Goal: Information Seeking & Learning: Learn about a topic

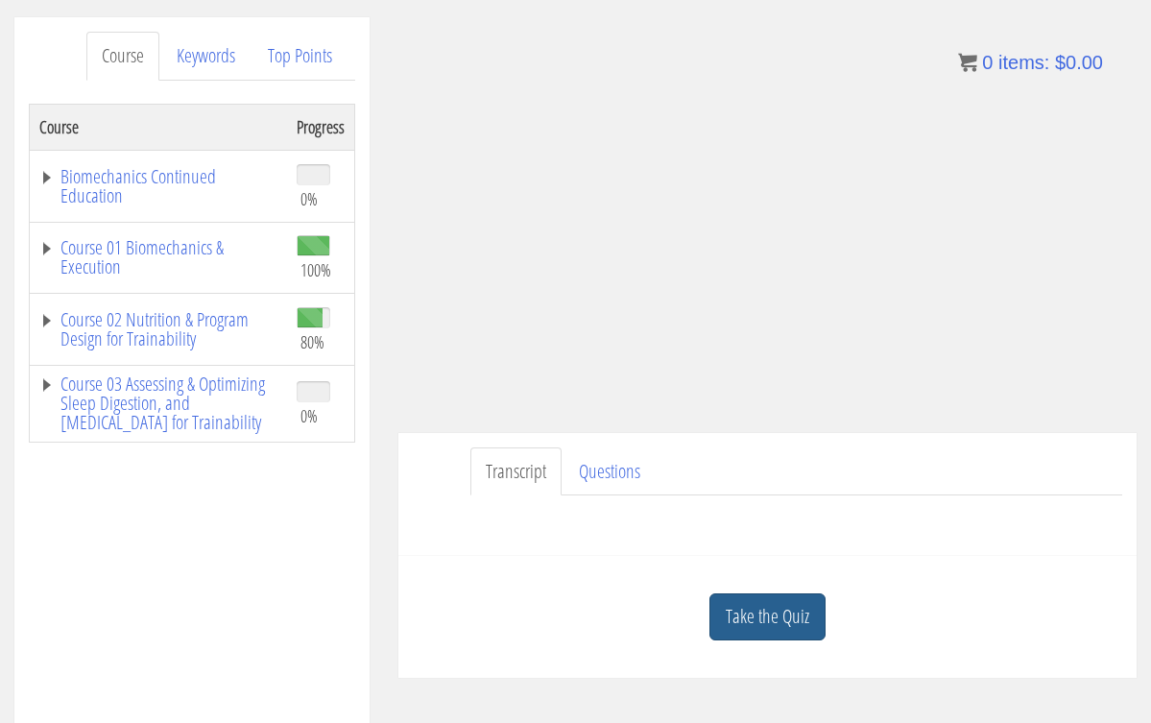
click at [772, 609] on link "Take the Quiz" at bounding box center [767, 616] width 116 height 47
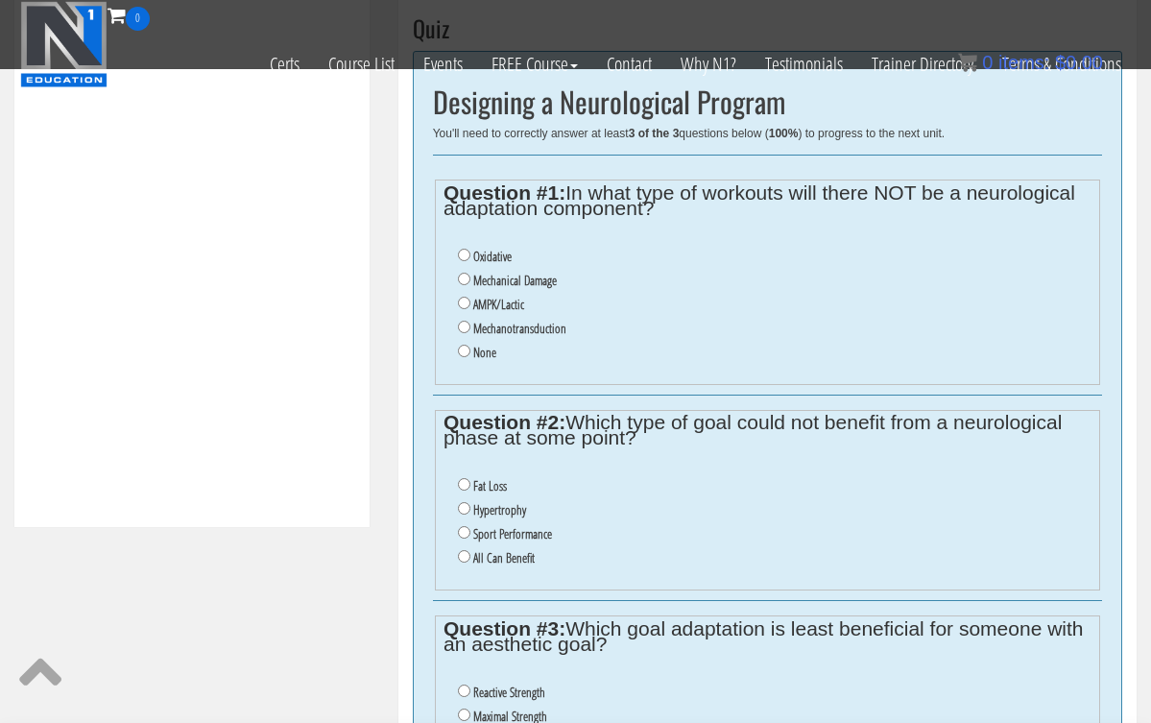
scroll to position [695, 0]
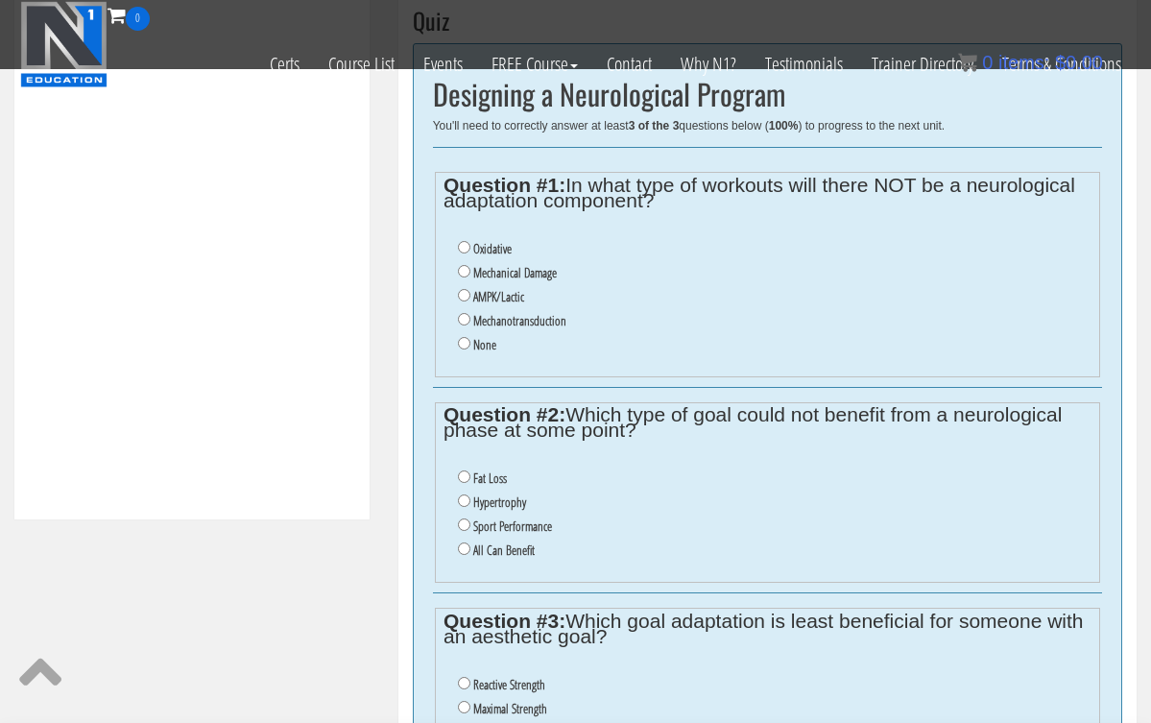
click at [467, 246] on input "Oxidative" at bounding box center [464, 247] width 12 height 12
radio input "true"
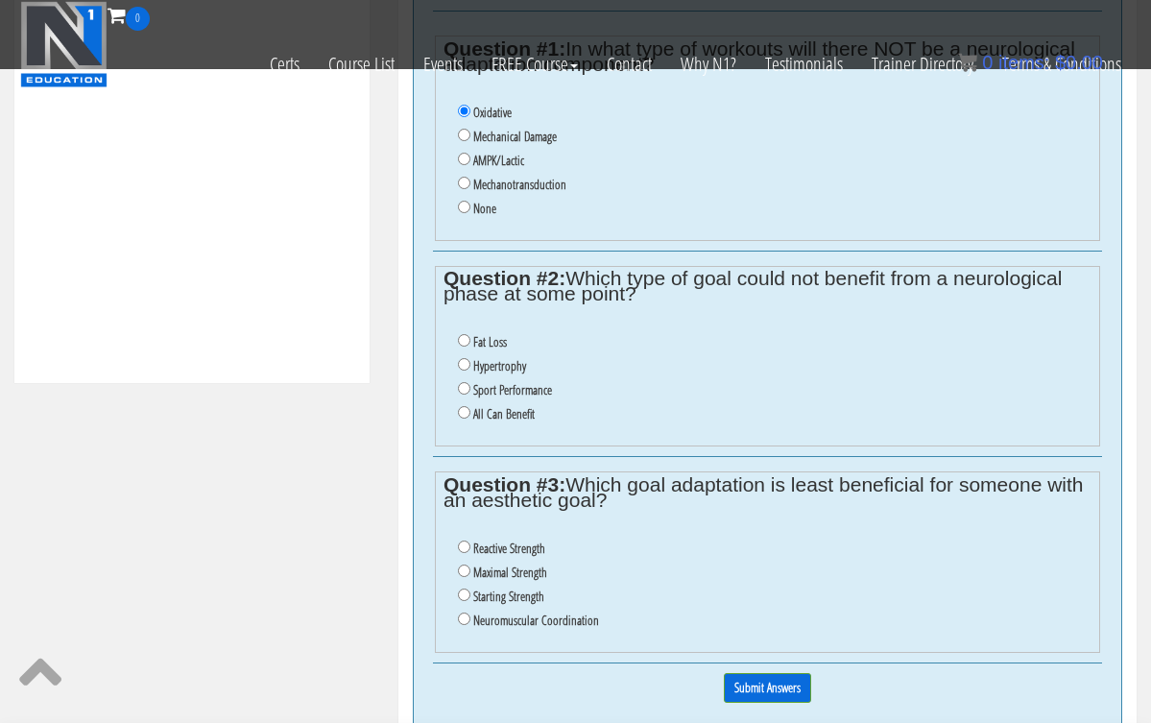
scroll to position [833, 0]
click at [464, 404] on input "All Can Benefit" at bounding box center [464, 410] width 12 height 12
radio input "true"
click at [464, 404] on input "All Can Benefit" at bounding box center [464, 410] width 12 height 12
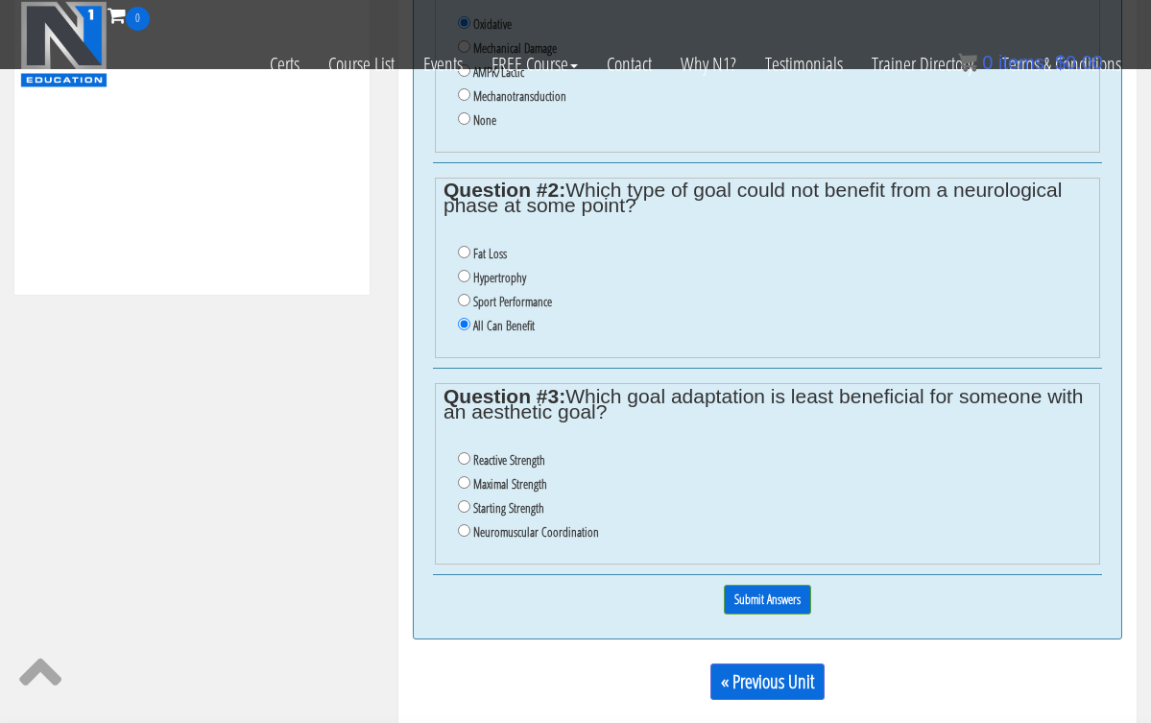
scroll to position [920, 0]
click at [464, 523] on input "Neuromuscular Coordination" at bounding box center [464, 529] width 12 height 12
radio input "true"
click at [754, 584] on input "Submit Answers" at bounding box center [767, 599] width 87 height 30
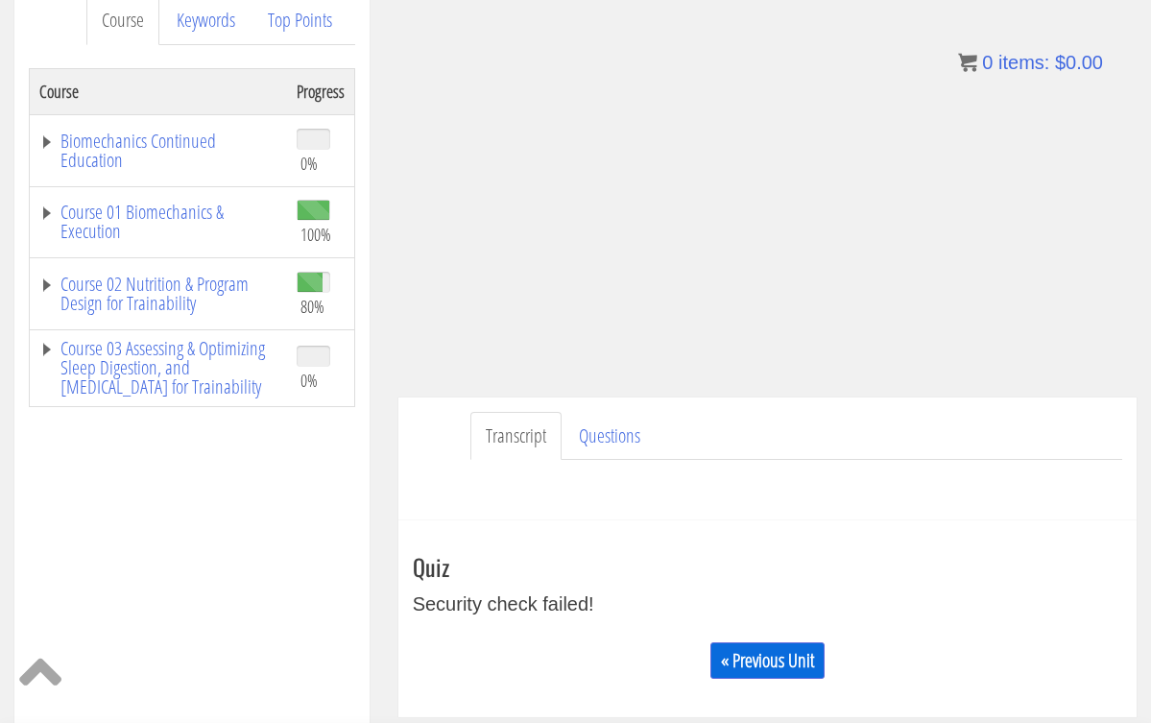
scroll to position [268, 0]
click at [735, 663] on link "« Previous Unit" at bounding box center [767, 662] width 114 height 36
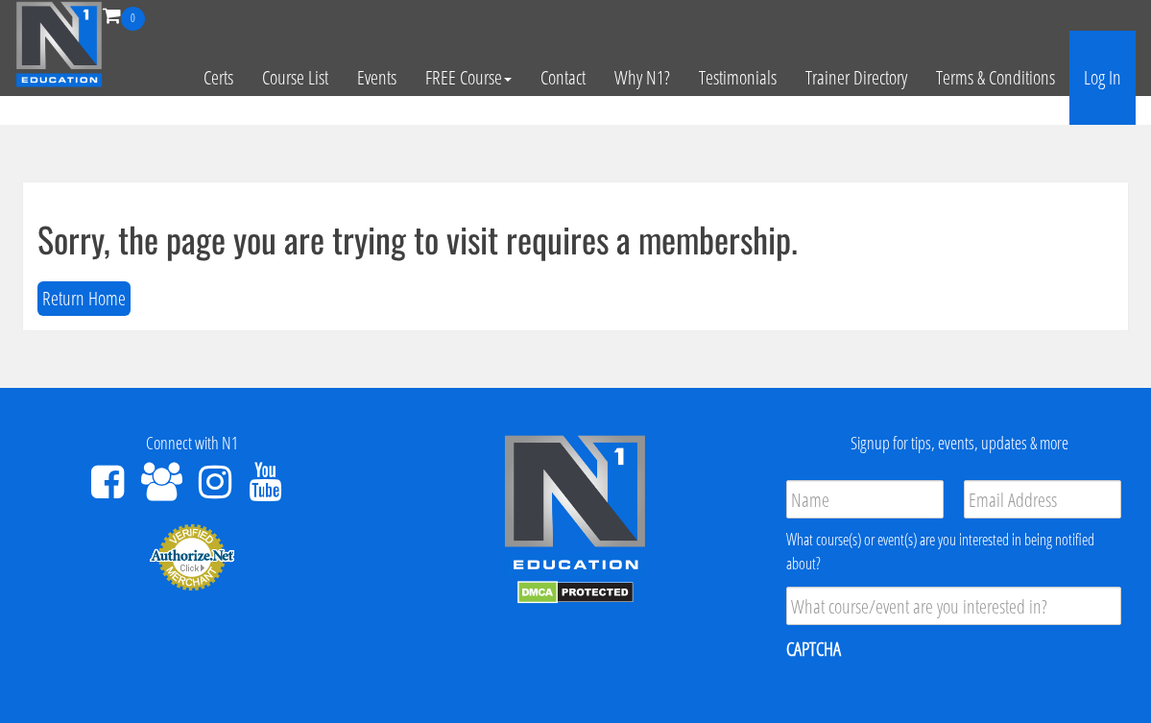
click at [1108, 86] on link "Log In" at bounding box center [1102, 78] width 66 height 94
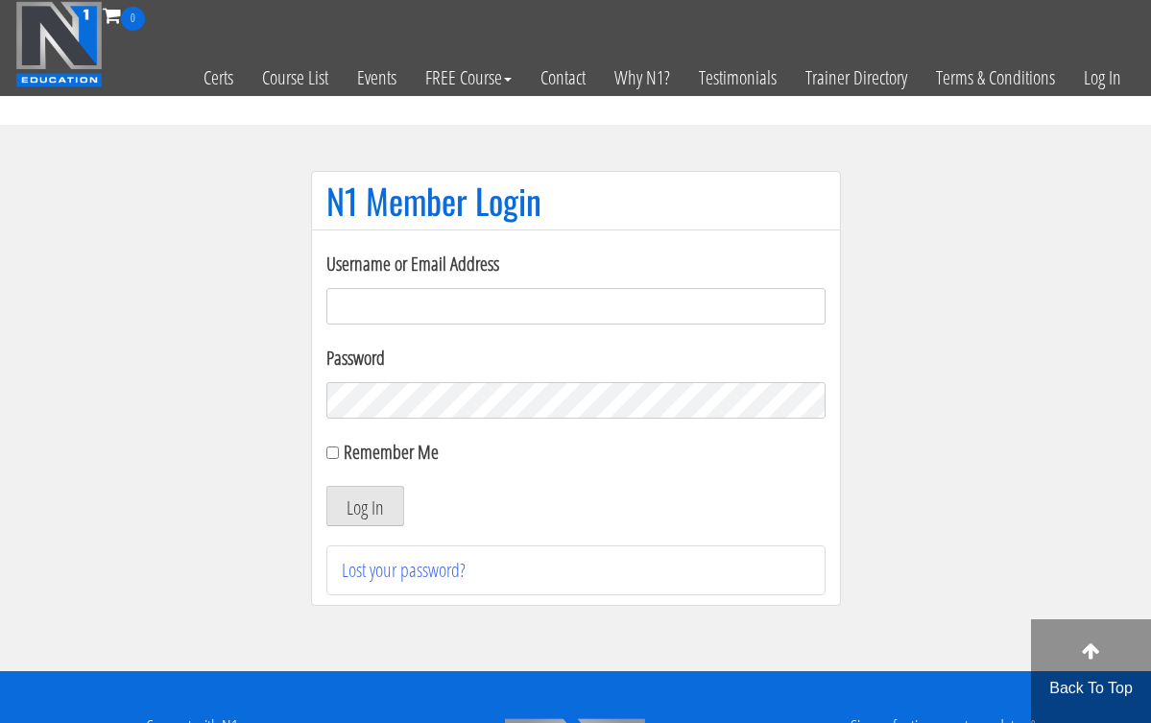
type input "[EMAIL_ADDRESS][DOMAIN_NAME]"
click at [364, 506] on button "Log In" at bounding box center [365, 506] width 78 height 40
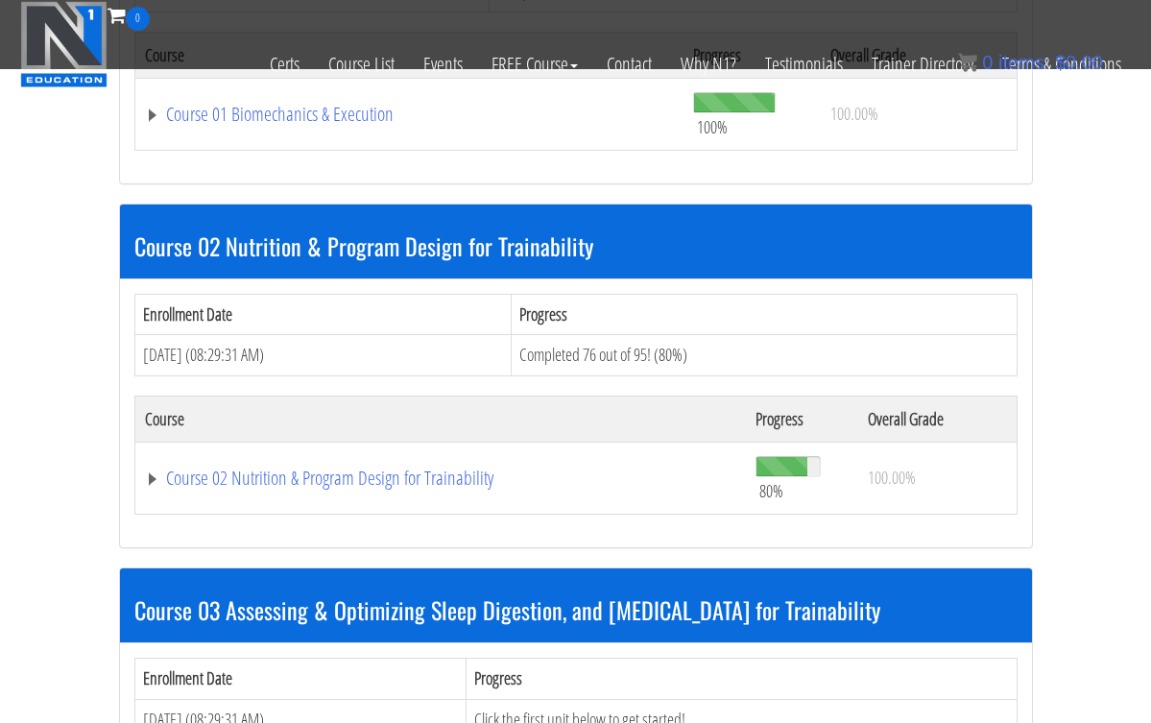
scroll to position [784, 0]
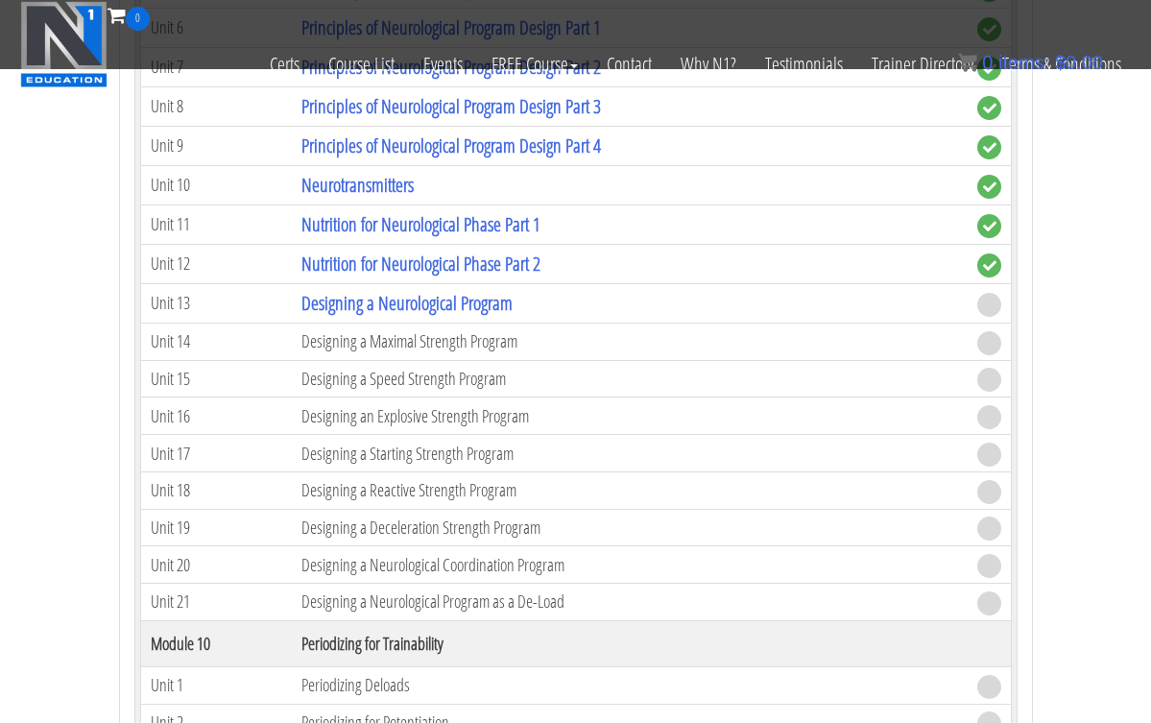
scroll to position [4423, 0]
click at [424, 299] on link "Designing a Neurological Program" at bounding box center [406, 304] width 211 height 26
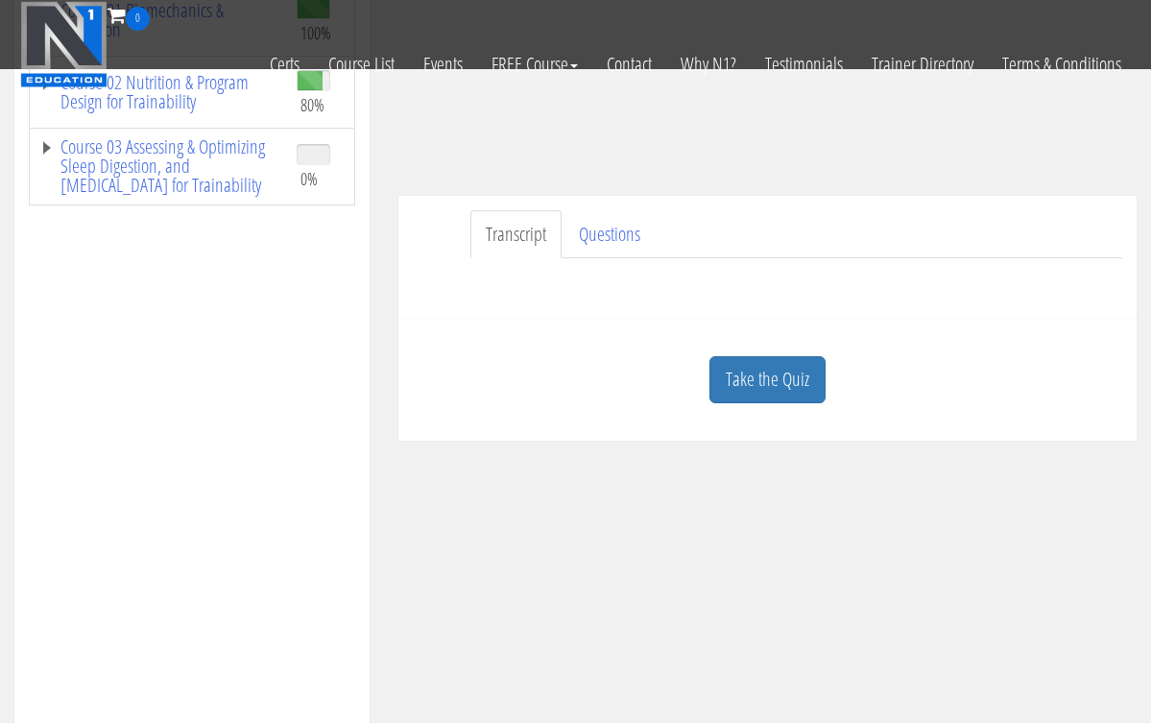
scroll to position [474, 0]
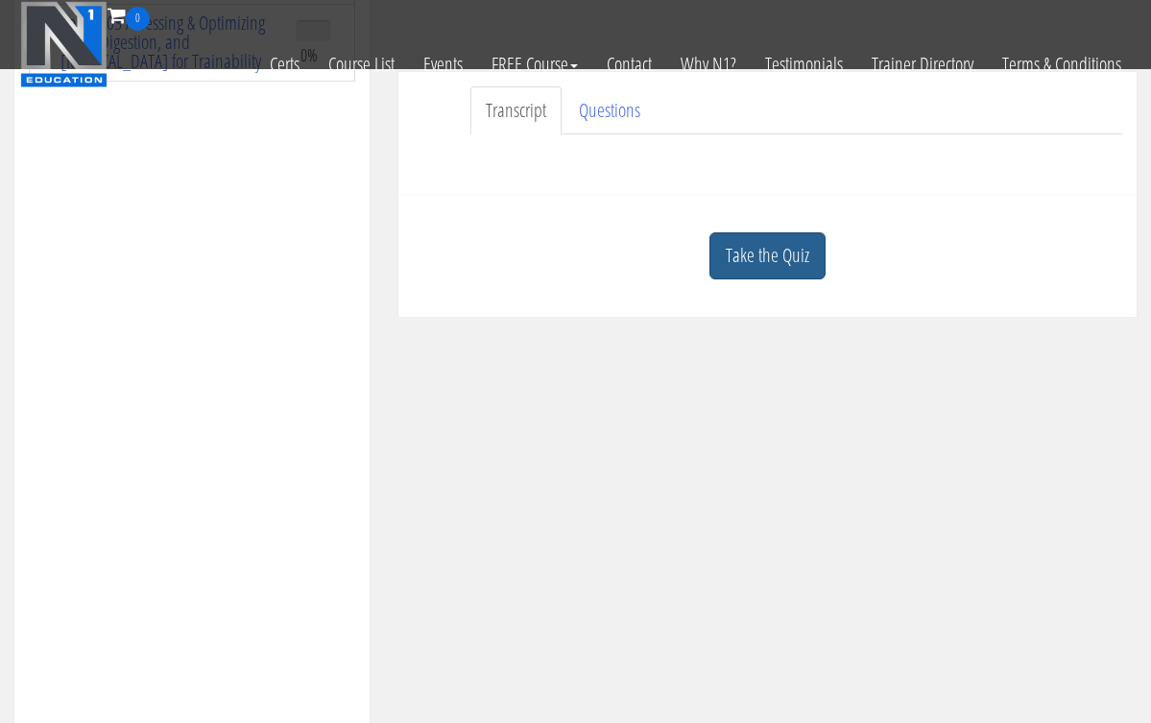
click at [723, 274] on link "Take the Quiz" at bounding box center [767, 255] width 116 height 47
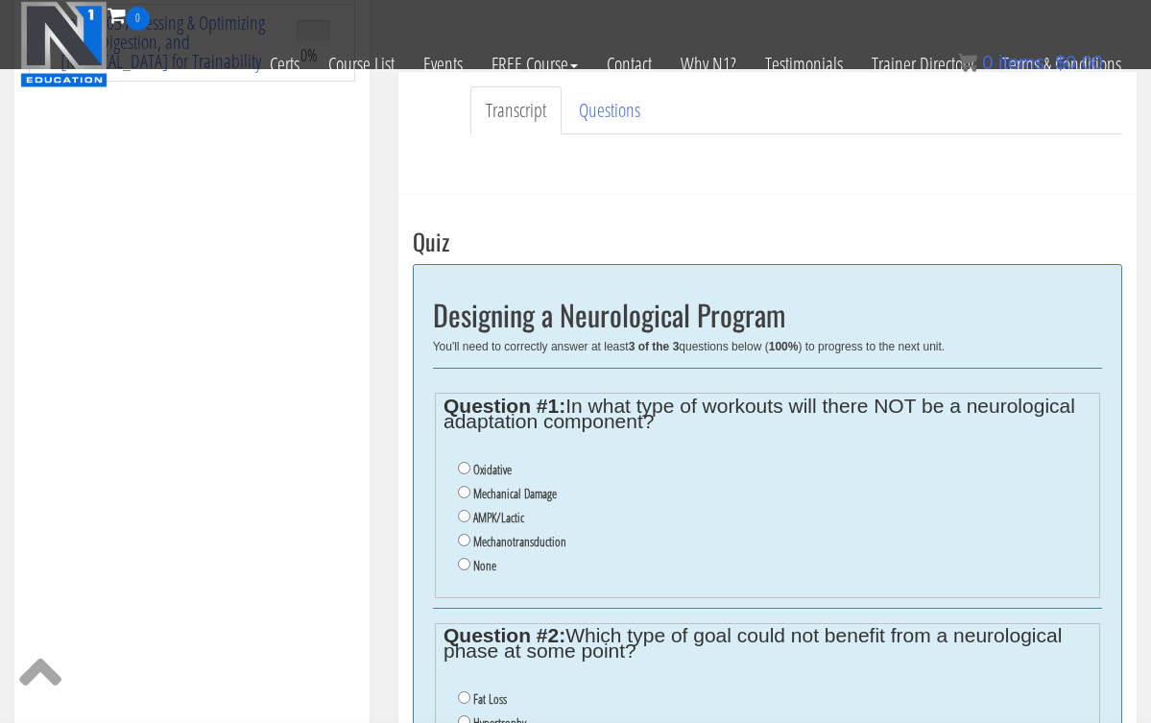
click at [465, 558] on input "None" at bounding box center [464, 564] width 12 height 12
radio input "true"
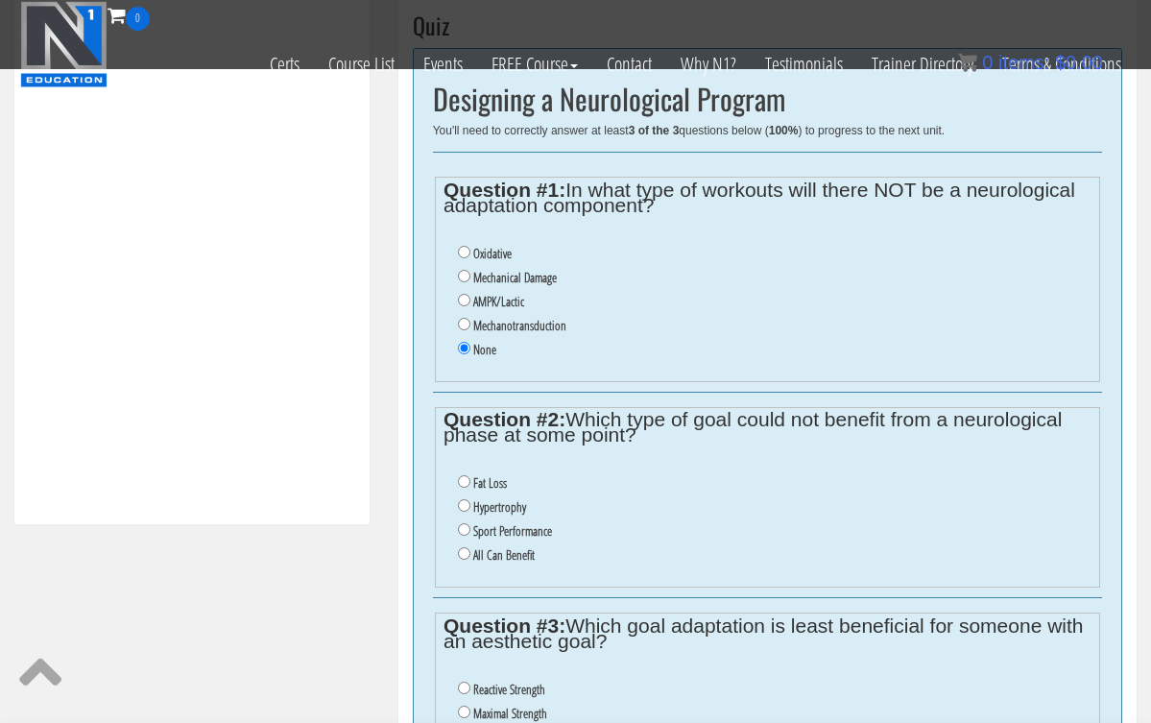
scroll to position [692, 0]
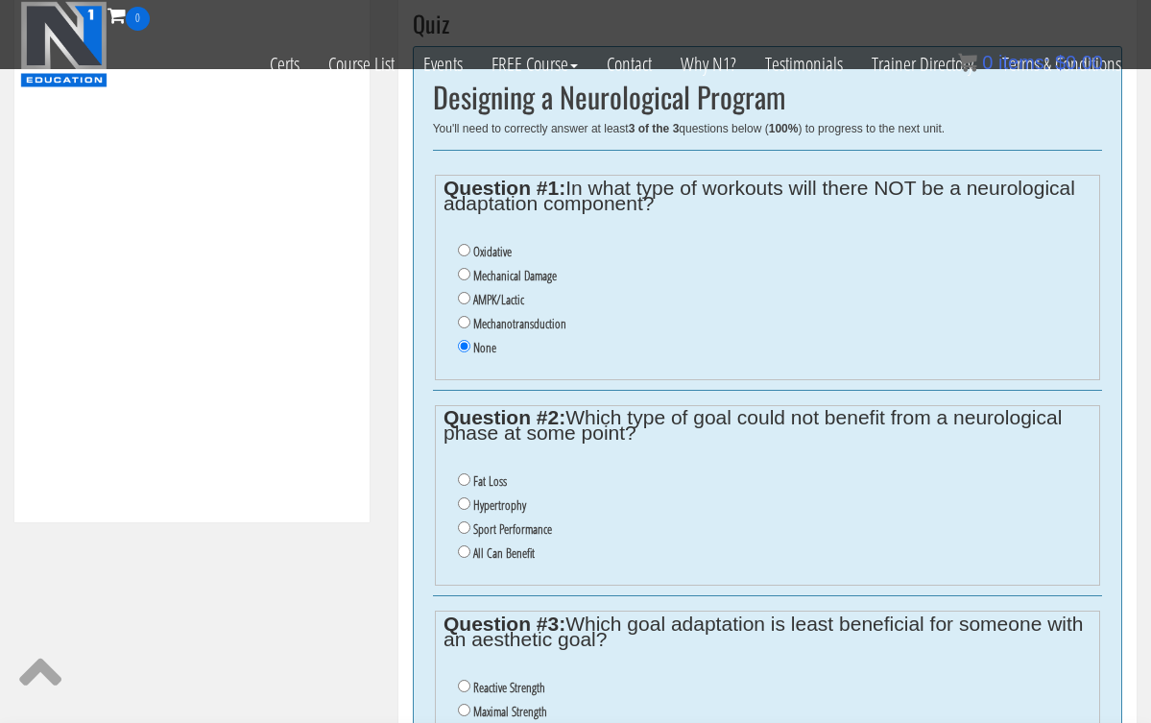
click at [463, 250] on input "Oxidative" at bounding box center [464, 250] width 12 height 12
radio input "true"
click at [463, 249] on input "Oxidative" at bounding box center [464, 250] width 12 height 12
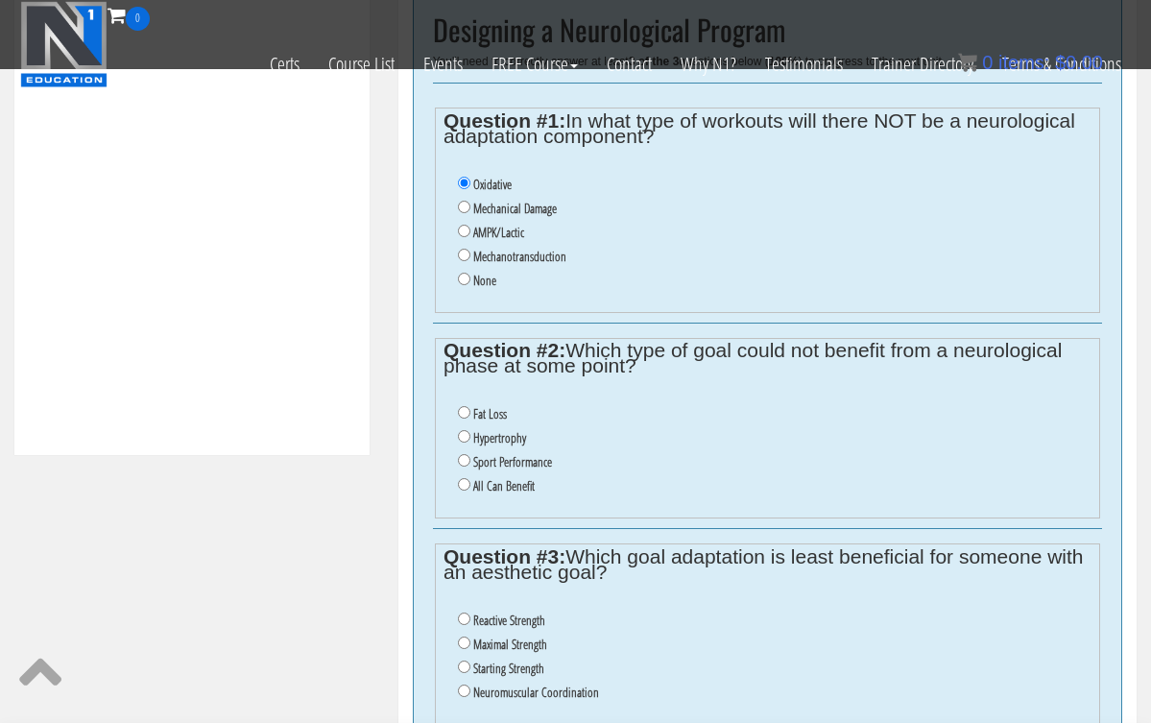
scroll to position [763, 0]
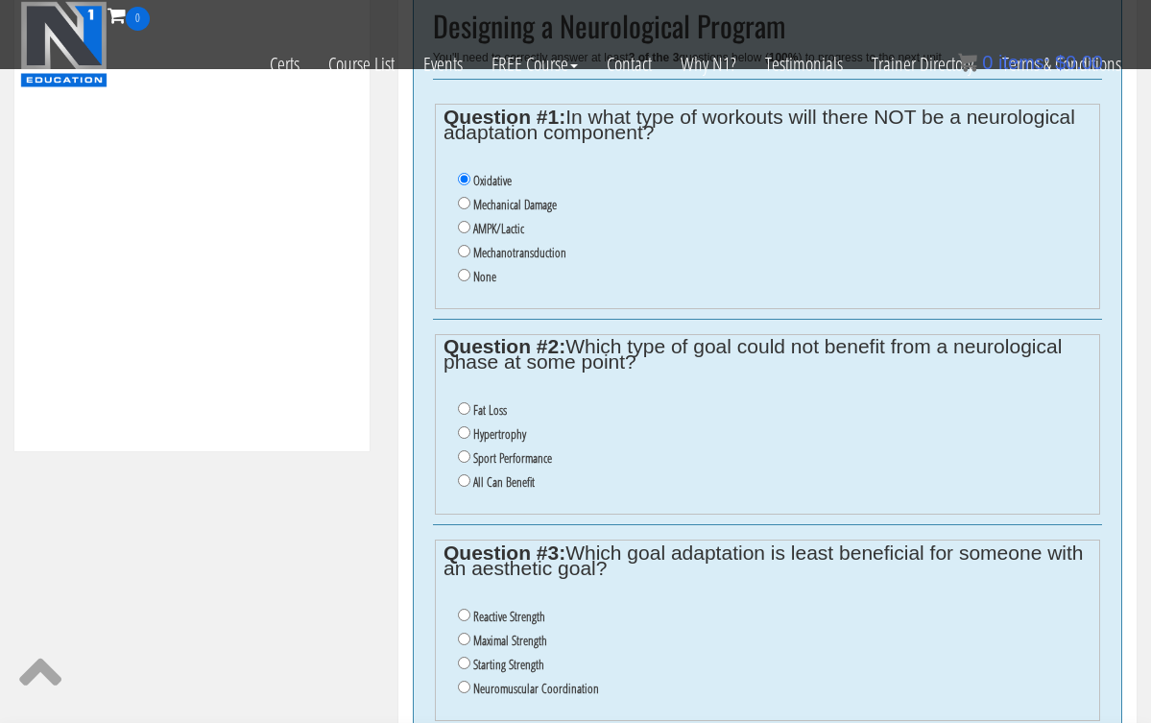
click at [465, 269] on input "None" at bounding box center [464, 275] width 12 height 12
radio input "true"
click at [465, 474] on input "All Can Benefit" at bounding box center [464, 480] width 12 height 12
radio input "true"
click at [465, 474] on input "All Can Benefit" at bounding box center [464, 480] width 12 height 12
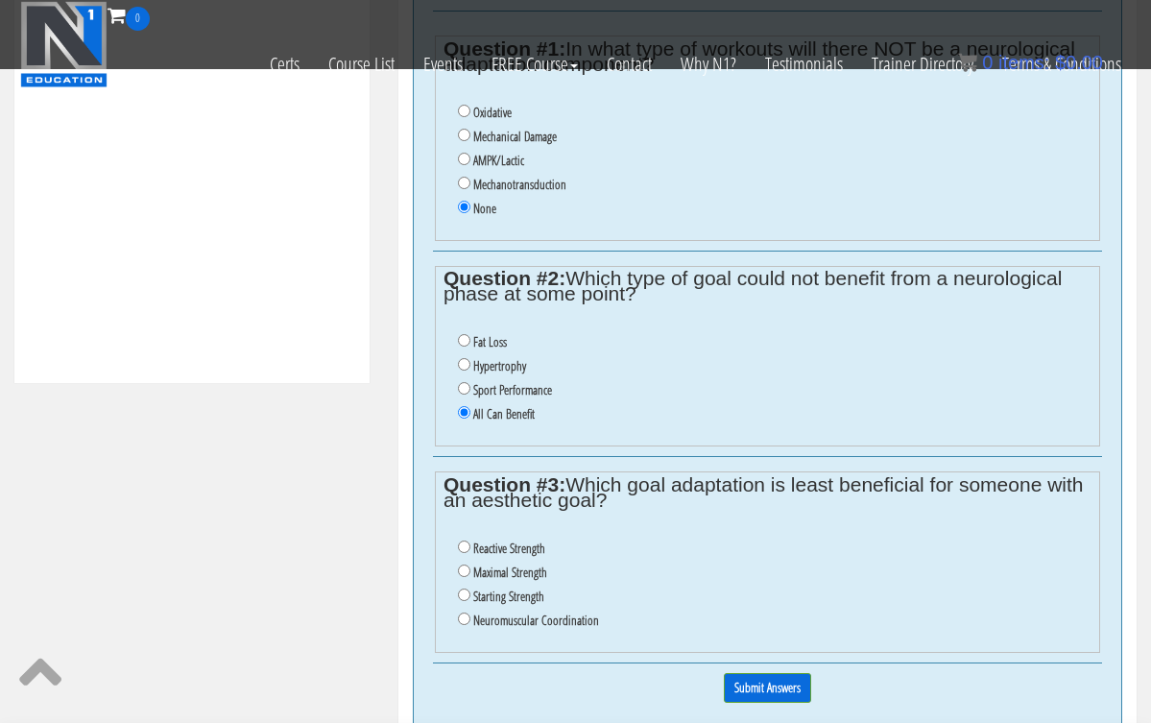
scroll to position [875, 0]
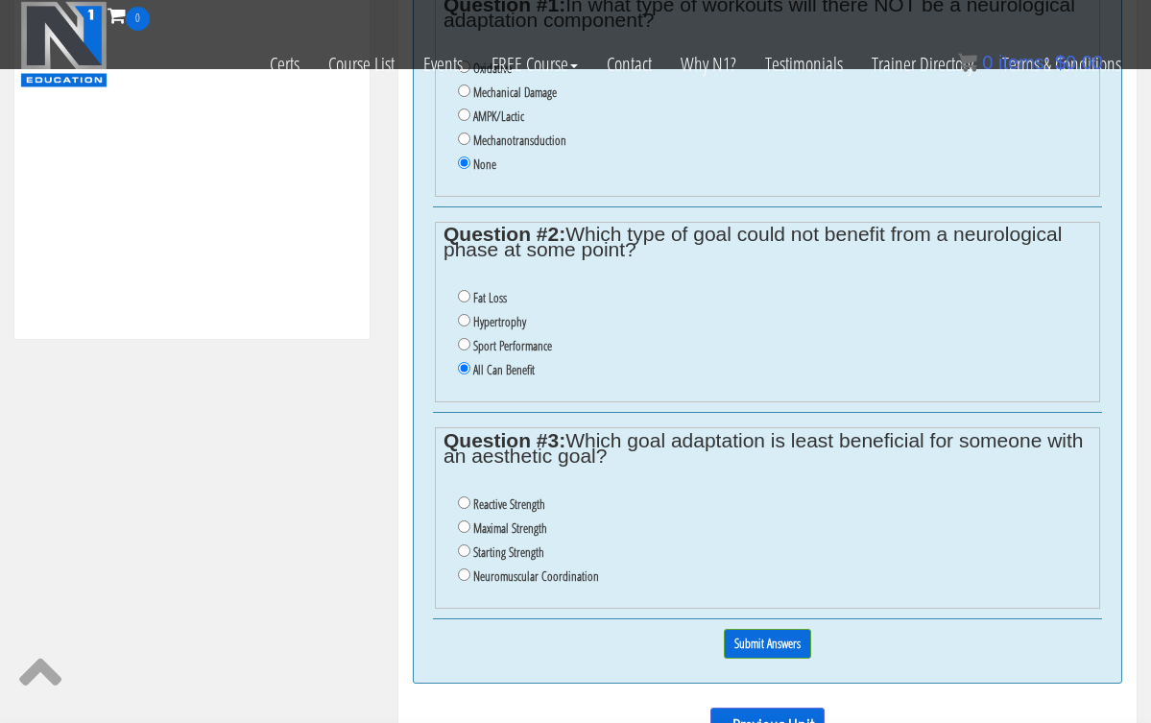
click at [465, 568] on input "Neuromuscular Coordination" at bounding box center [464, 574] width 12 height 12
radio input "true"
click at [752, 629] on input "Submit Answers" at bounding box center [767, 644] width 87 height 30
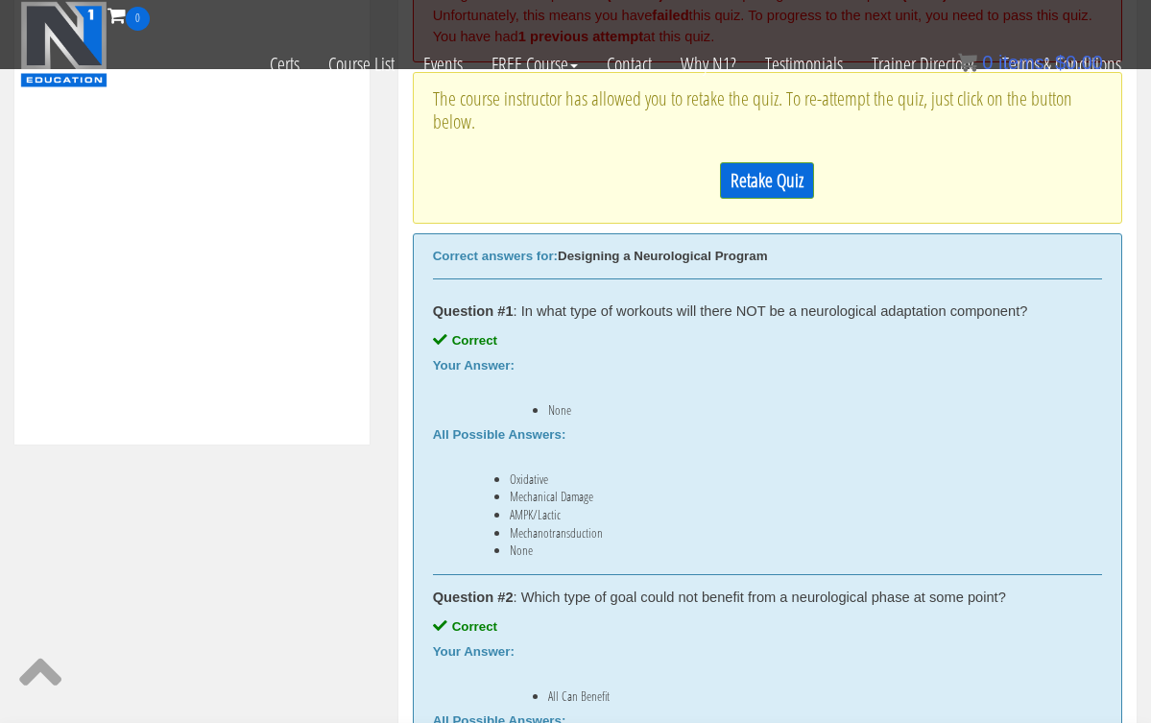
scroll to position [765, 0]
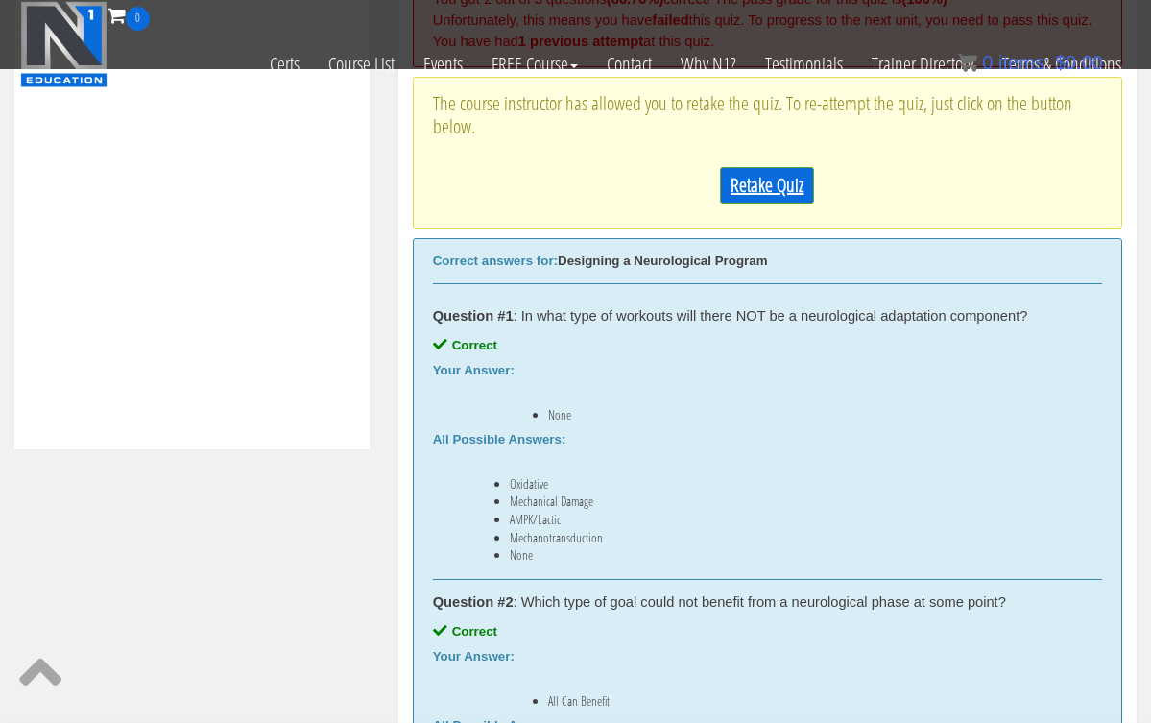
click at [766, 203] on link "Retake Quiz" at bounding box center [767, 185] width 94 height 36
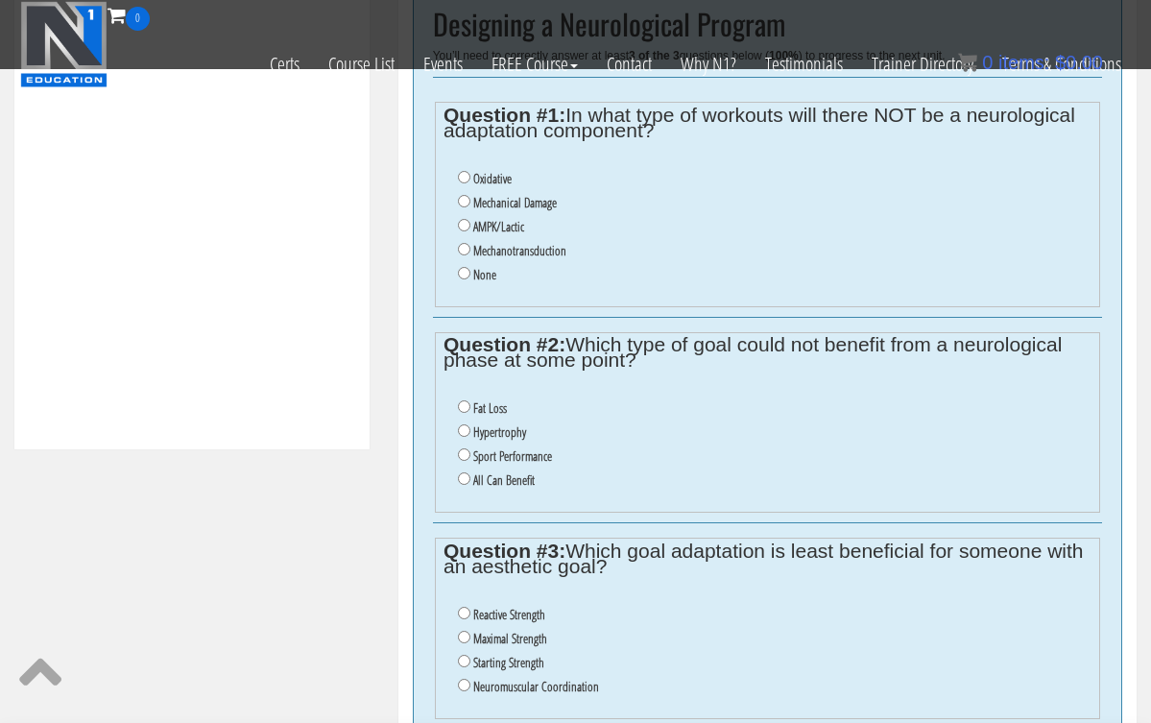
click at [465, 267] on input "None" at bounding box center [464, 273] width 12 height 12
radio input "true"
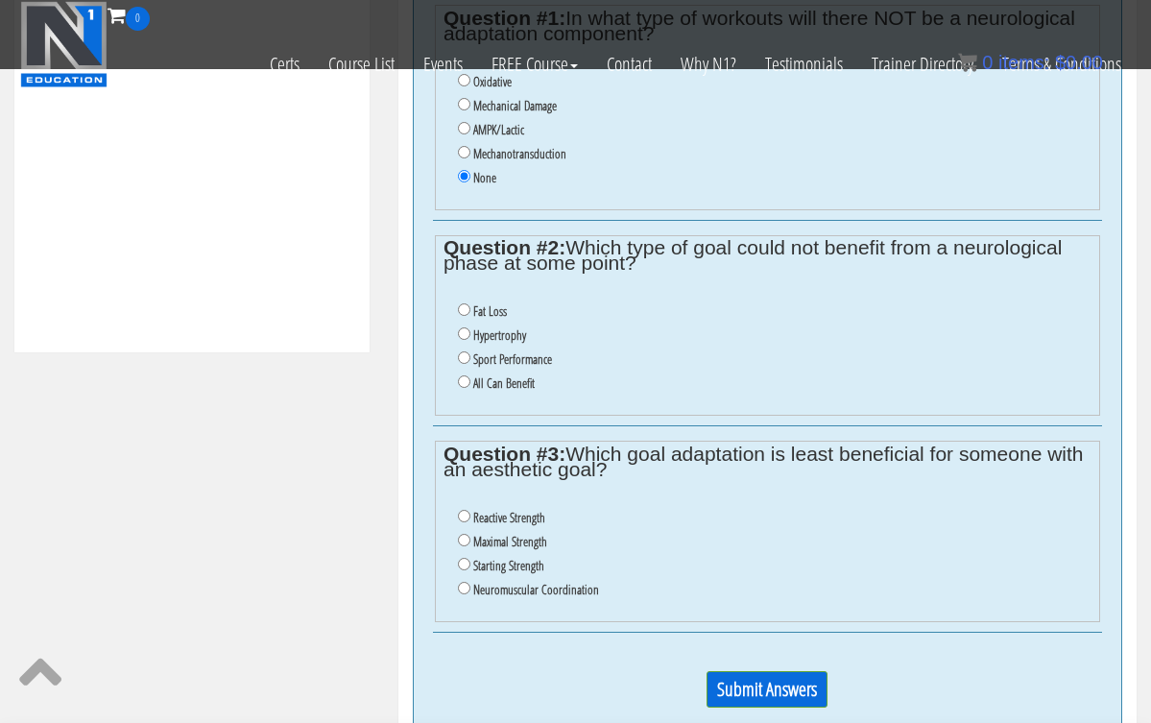
scroll to position [865, 0]
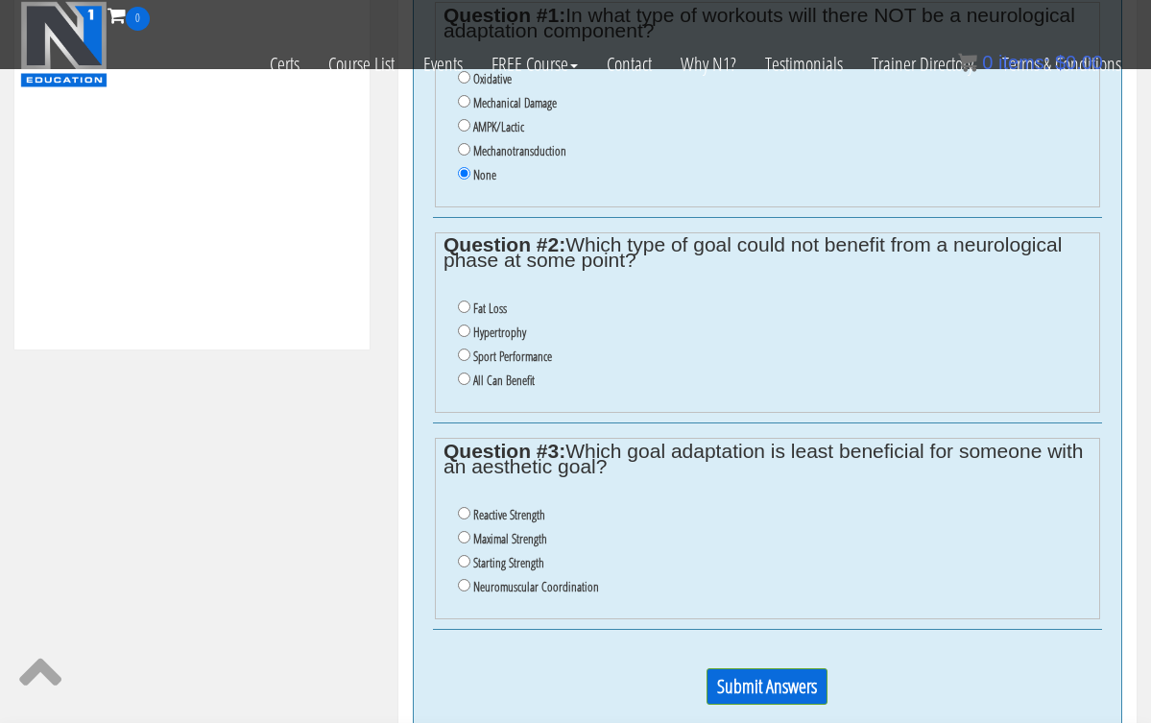
click at [465, 372] on input "All Can Benefit" at bounding box center [464, 378] width 12 height 12
radio input "true"
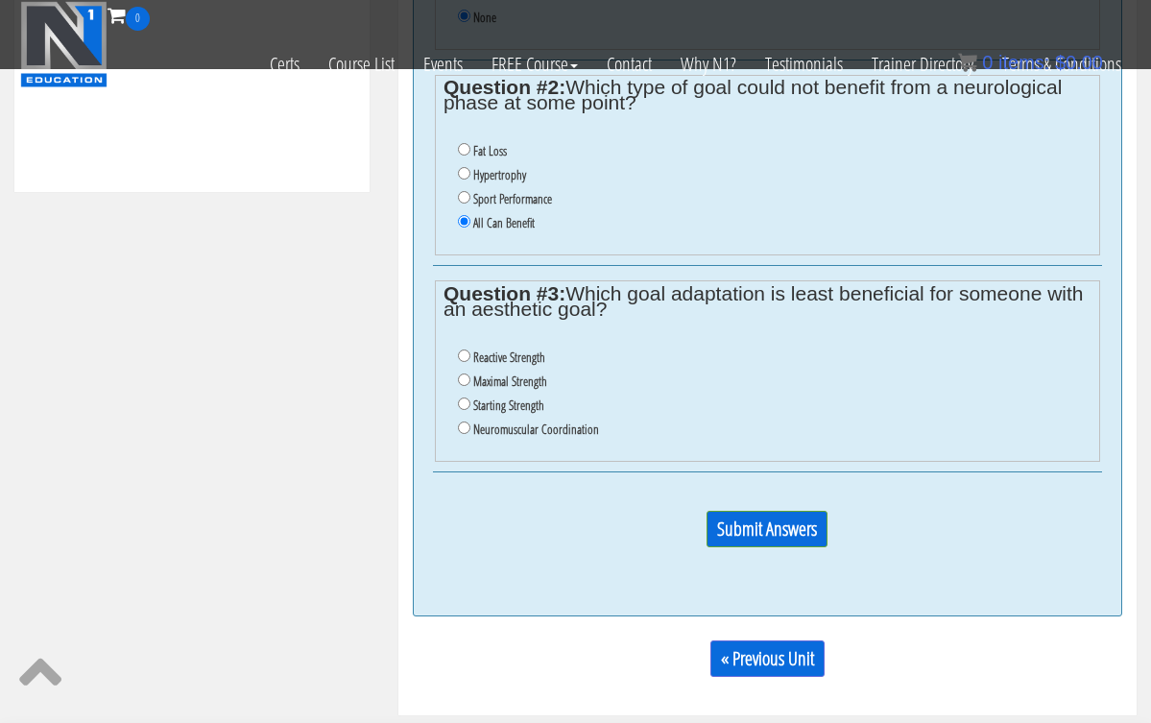
scroll to position [1023, 0]
click at [462, 348] on input "Reactive Strength" at bounding box center [464, 354] width 12 height 12
radio input "true"
click at [740, 510] on input "Submit Answers" at bounding box center [766, 528] width 121 height 36
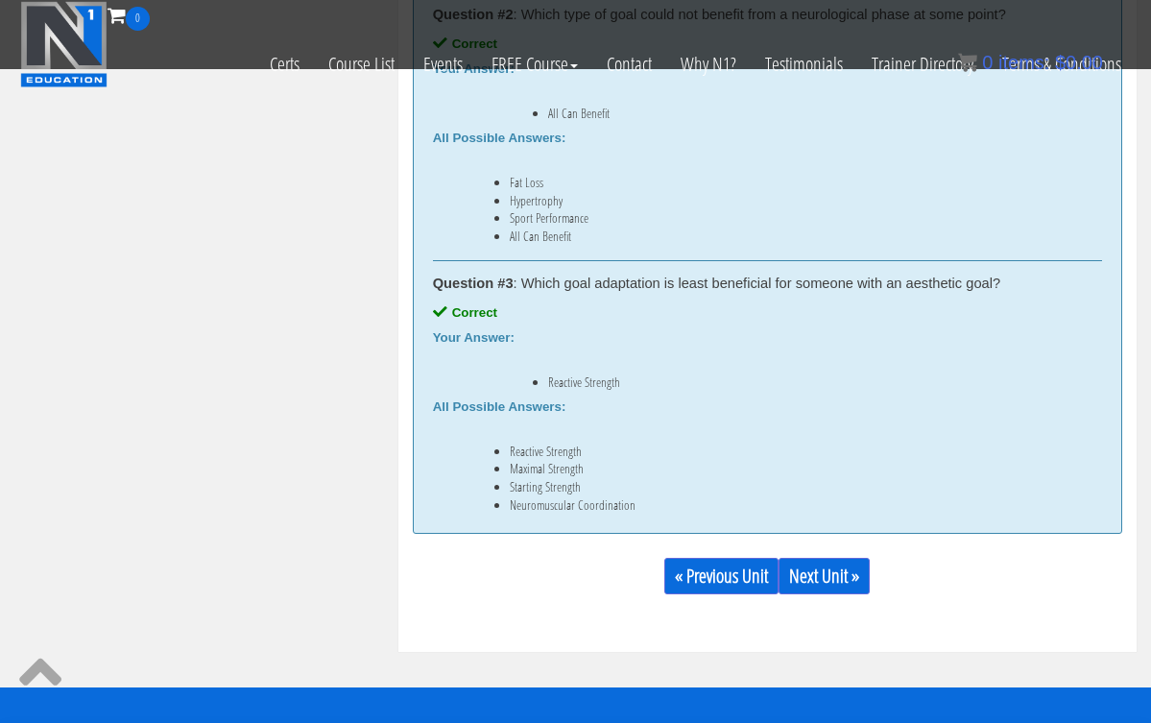
scroll to position [1277, 0]
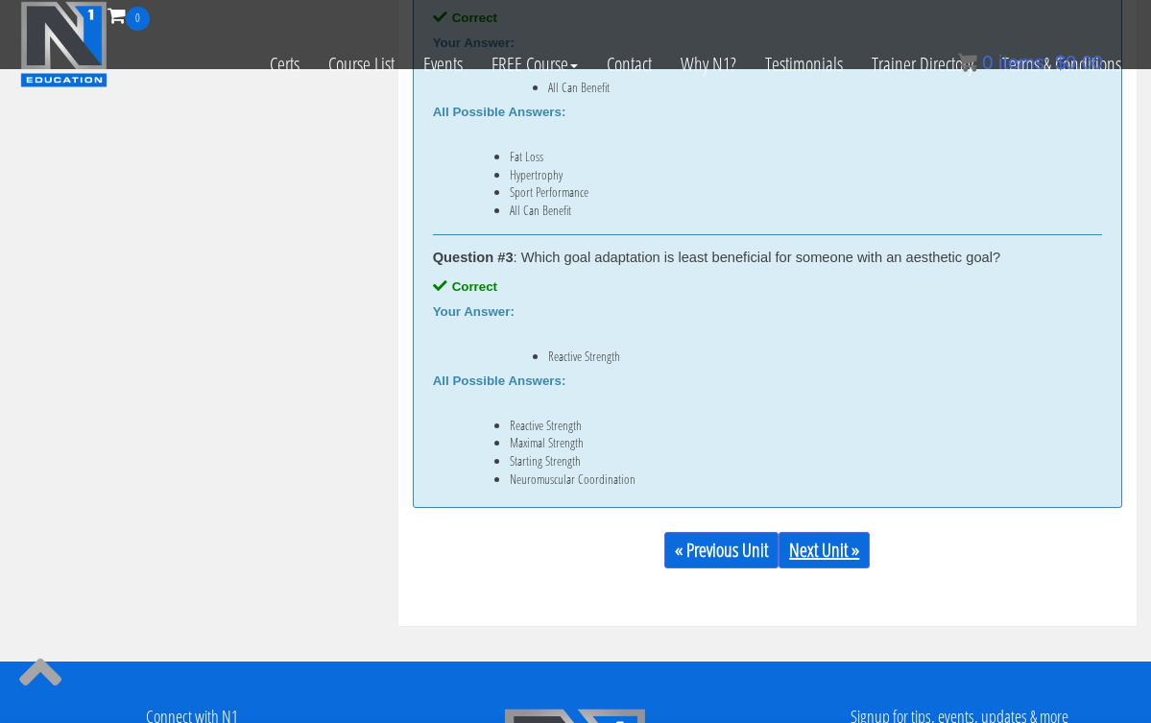
click at [817, 553] on link "Next Unit »" at bounding box center [823, 550] width 91 height 36
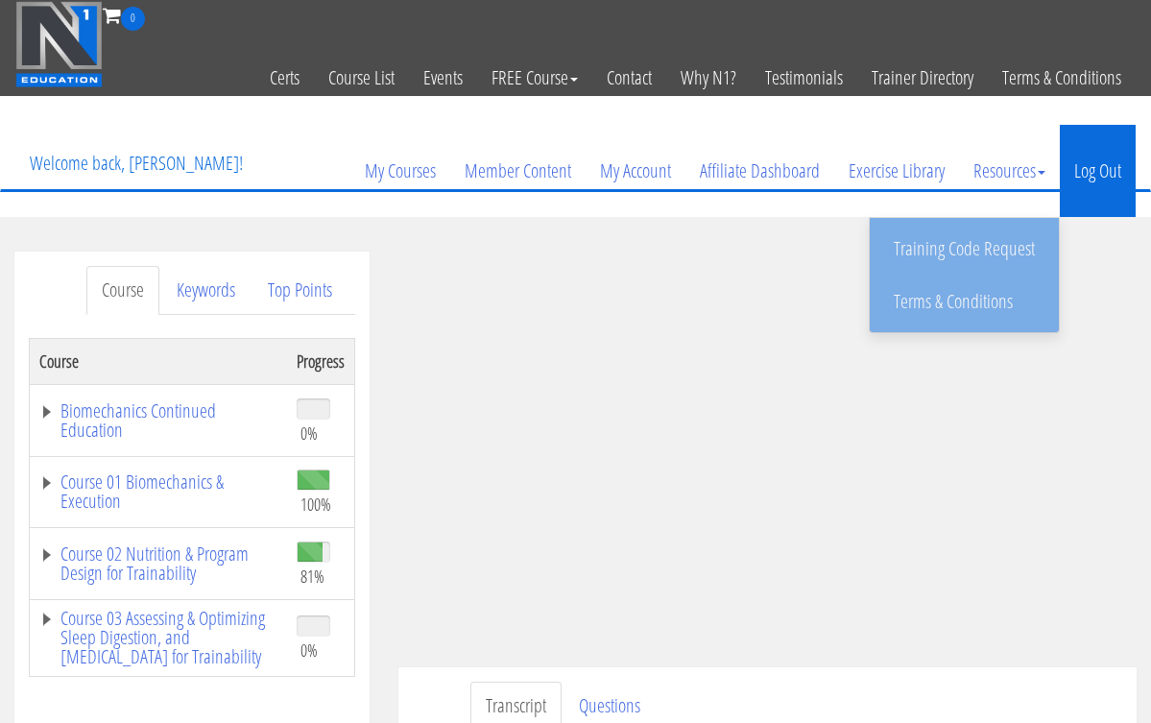
click at [1086, 169] on link "Log Out" at bounding box center [1098, 171] width 76 height 92
